Goal: Navigation & Orientation: Find specific page/section

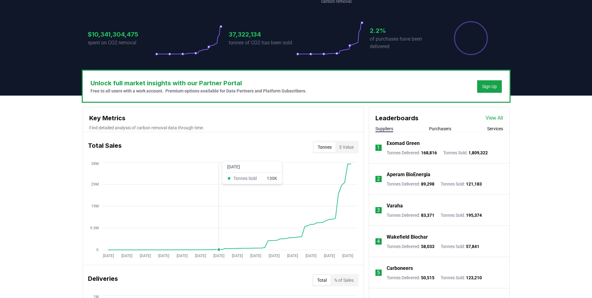
scroll to position [156, 0]
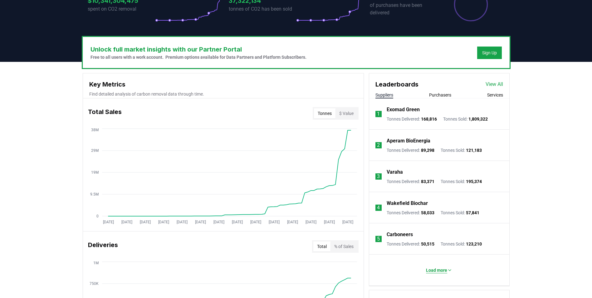
click at [437, 268] on p "Load more" at bounding box center [436, 270] width 21 height 6
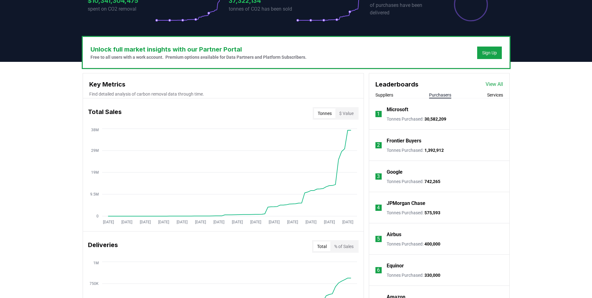
click at [437, 97] on button "Purchasers" at bounding box center [440, 95] width 22 height 6
click at [388, 94] on button "Suppliers" at bounding box center [384, 95] width 18 height 6
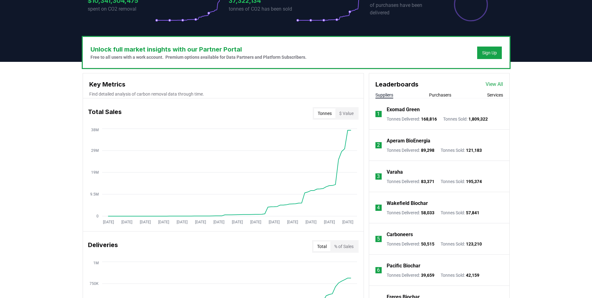
click at [493, 84] on link "View All" at bounding box center [494, 84] width 17 height 7
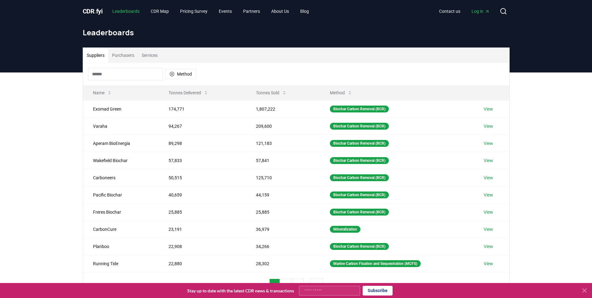
click at [125, 11] on link "Leaderboards" at bounding box center [125, 11] width 37 height 11
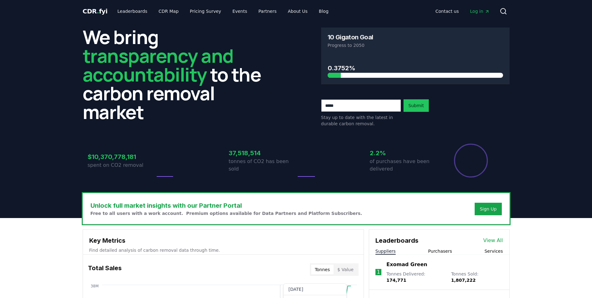
scroll to position [155, 0]
